Goal: Task Accomplishment & Management: Complete application form

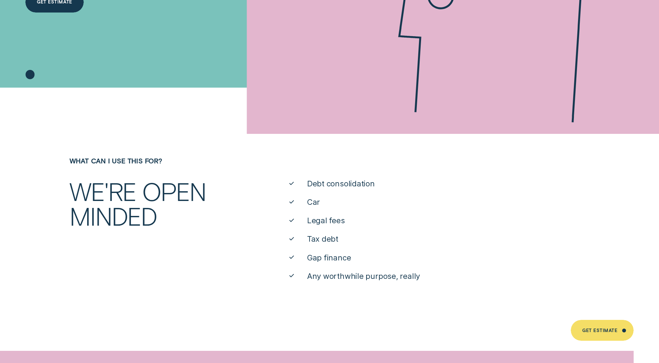
scroll to position [313, 0]
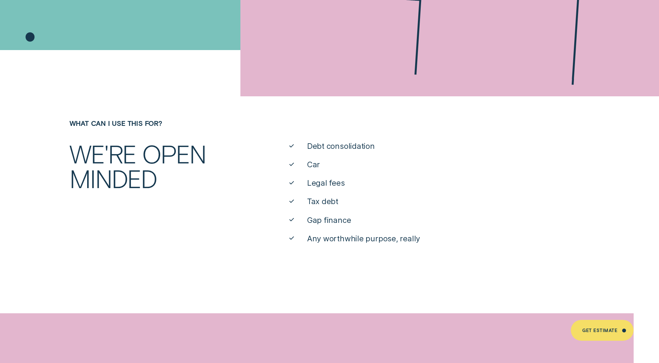
click at [319, 149] on span "Debt consolidation" at bounding box center [341, 146] width 68 height 10
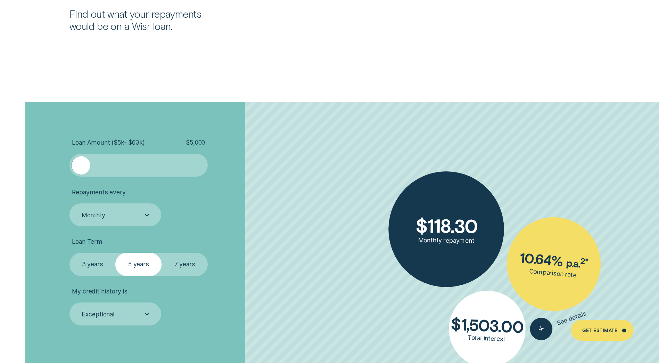
scroll to position [1597, 0]
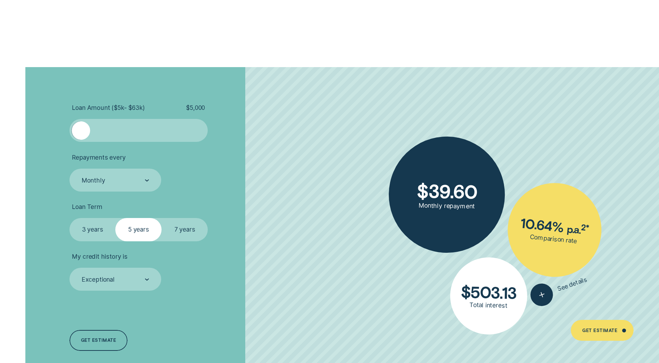
drag, startPoint x: 86, startPoint y: 129, endPoint x: 68, endPoint y: 128, distance: 18.1
click at [68, 128] on div "Loan Amount ( $5k - $63k ) $ 5,000 Repayments every Monthly Loan Term Select Lo…" at bounding box center [176, 228] width 220 height 322
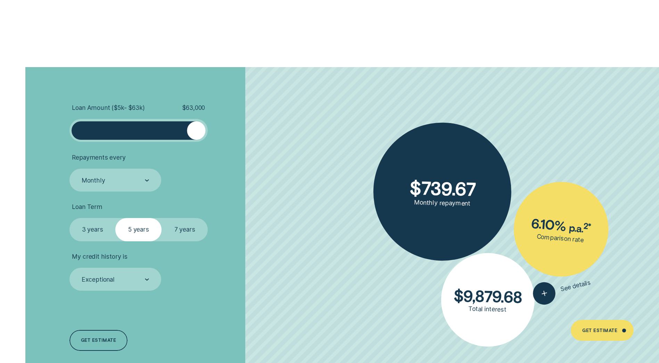
drag, startPoint x: 77, startPoint y: 130, endPoint x: 223, endPoint y: 131, distance: 146.2
click at [223, 131] on li "Loan Amount ( $5k - $63k ) $ 63,000" at bounding box center [175, 123] width 212 height 38
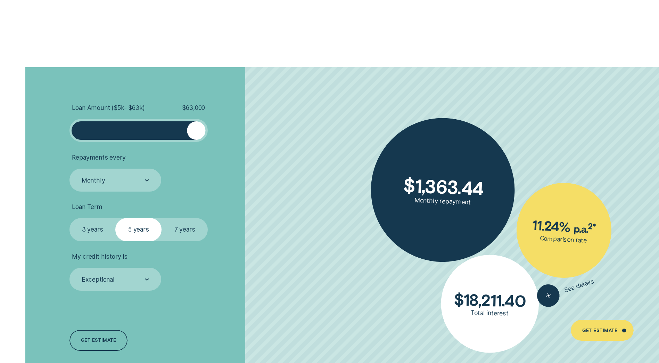
click at [178, 229] on label "7 years" at bounding box center [184, 229] width 46 height 23
click at [161, 218] on input "7 years" at bounding box center [161, 218] width 0 height 0
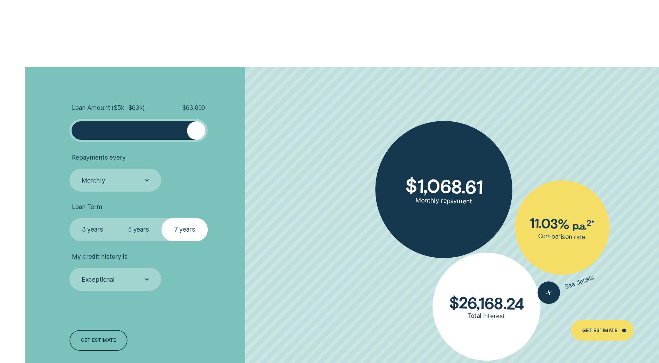
click at [80, 231] on label "3 years" at bounding box center [92, 229] width 46 height 23
click at [69, 218] on input "3 years" at bounding box center [69, 218] width 0 height 0
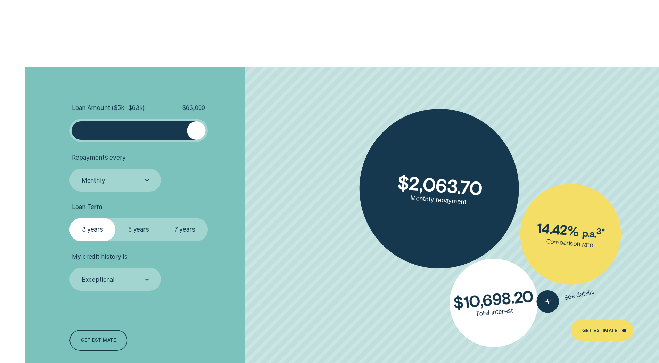
click at [192, 224] on label "7 years" at bounding box center [184, 229] width 46 height 23
click at [161, 218] on input "7 years" at bounding box center [161, 218] width 0 height 0
